Goal: Task Accomplishment & Management: Manage account settings

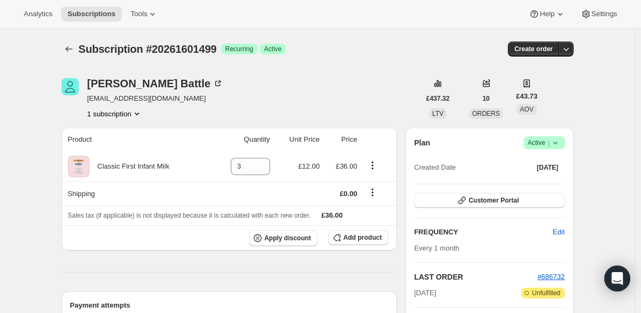
click at [545, 145] on span "Active |" at bounding box center [544, 143] width 33 height 11
click at [528, 184] on span "Cancel subscription" at bounding box center [544, 183] width 61 height 8
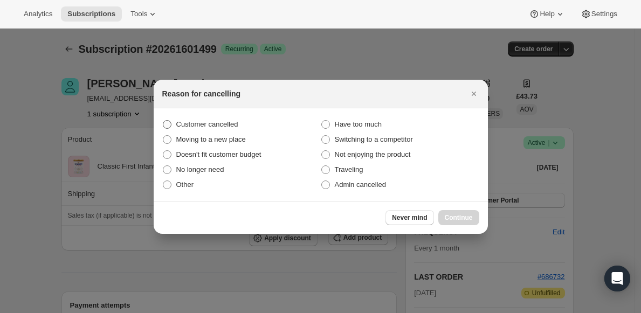
click at [187, 126] on span "Customer cancelled" at bounding box center [207, 124] width 62 height 8
click at [163, 121] on input "Customer cancelled" at bounding box center [163, 120] width 1 height 1
radio input "true"
click at [459, 217] on span "Continue" at bounding box center [459, 218] width 28 height 9
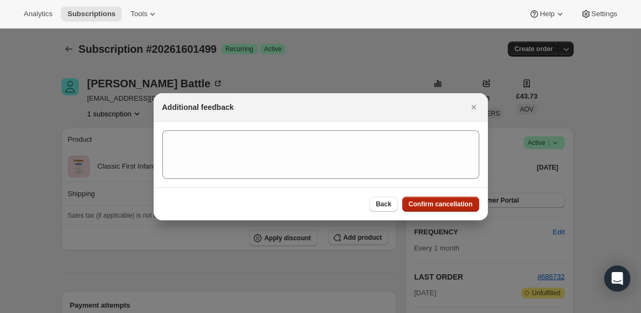
click at [464, 208] on span "Confirm cancellation" at bounding box center [441, 204] width 64 height 9
